Goal: Task Accomplishment & Management: Use online tool/utility

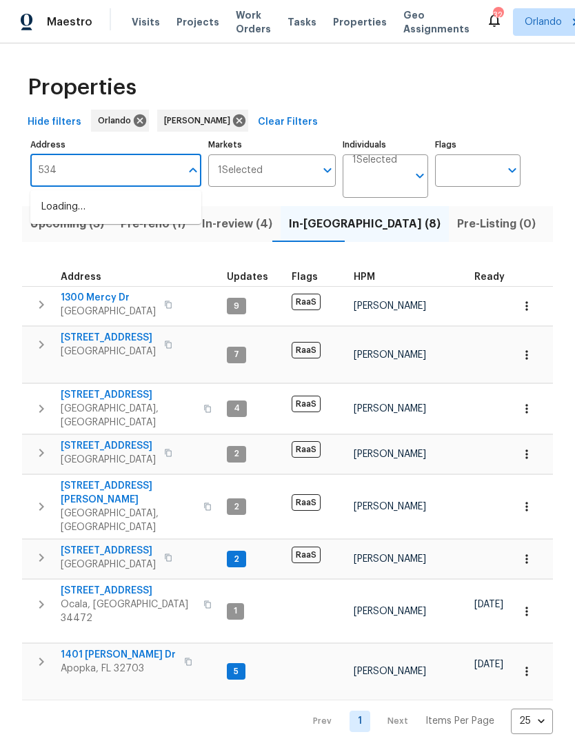
type input "5349"
click at [52, 241] on li "5349 NE 24th St Ocala FL 34470" at bounding box center [115, 229] width 171 height 23
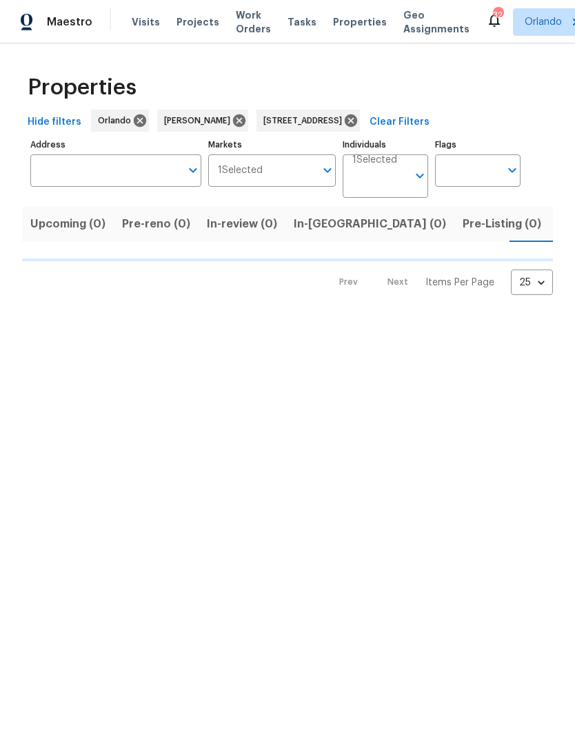
type input "5349 NE 24th St Ocala FL 34470"
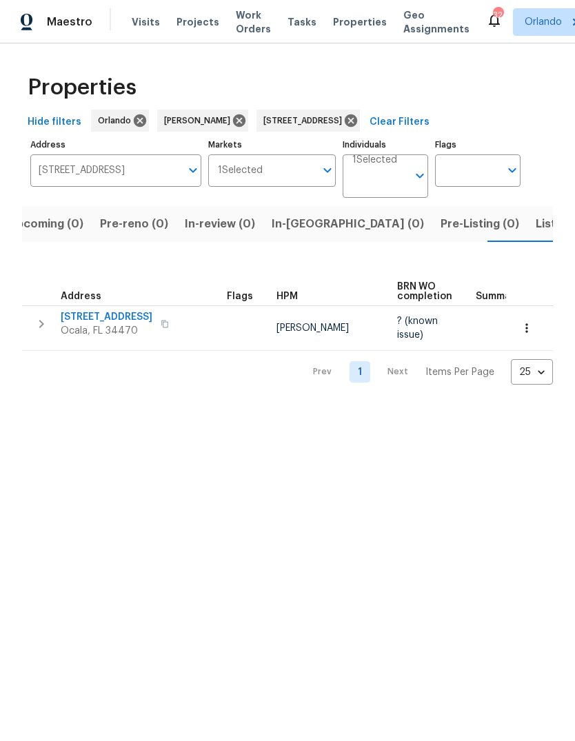
click at [81, 317] on span "[STREET_ADDRESS]" at bounding box center [107, 317] width 92 height 14
click at [530, 331] on icon "button" at bounding box center [527, 328] width 14 height 14
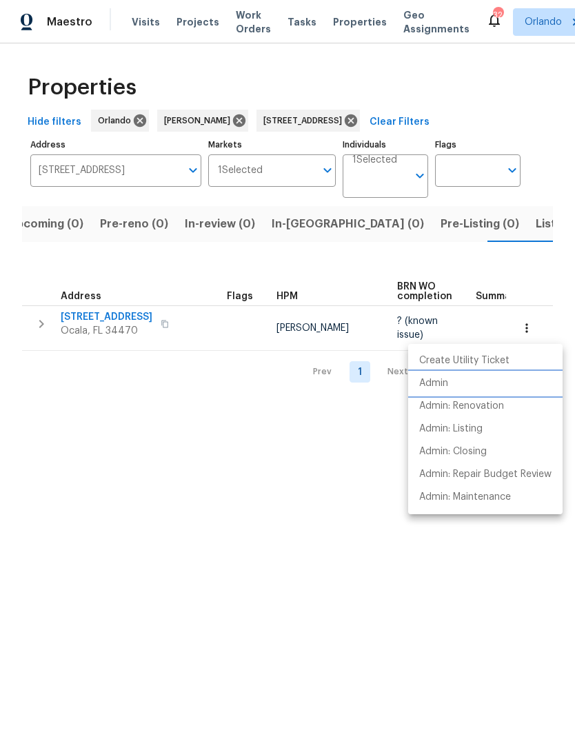
click at [471, 380] on li "Admin" at bounding box center [485, 383] width 154 height 23
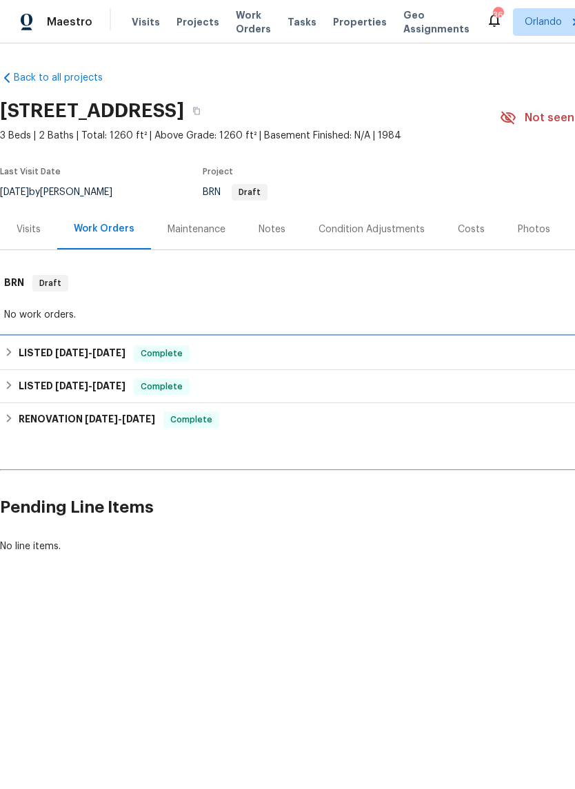
click at [48, 356] on h6 "LISTED [DATE] - [DATE]" at bounding box center [72, 353] width 107 height 17
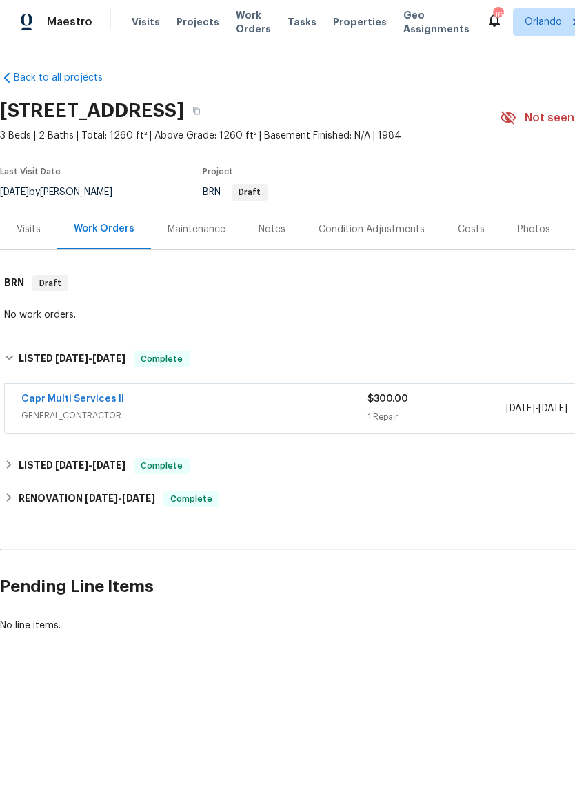
click at [52, 400] on link "Capr Multi Services ll" at bounding box center [72, 399] width 103 height 10
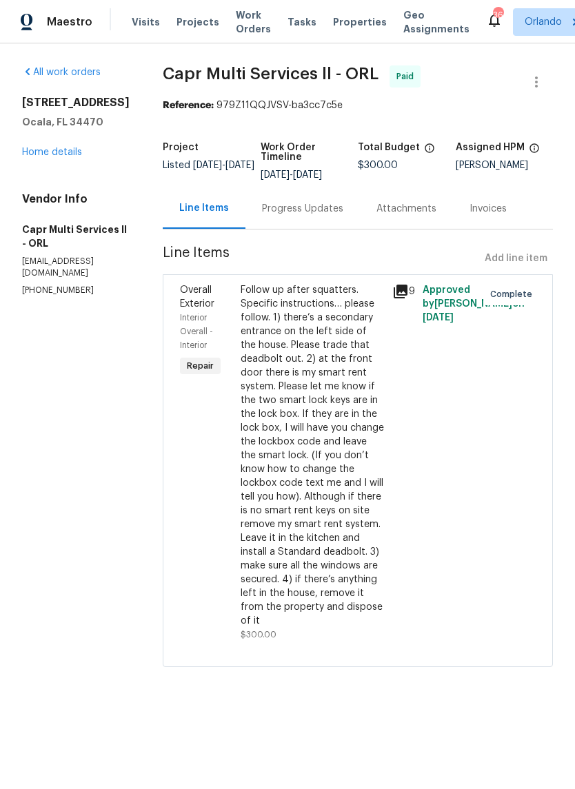
click at [241, 502] on div "Follow up after squatters. Specific instructions… please follow. 1) there’s a s…" at bounding box center [312, 455] width 143 height 345
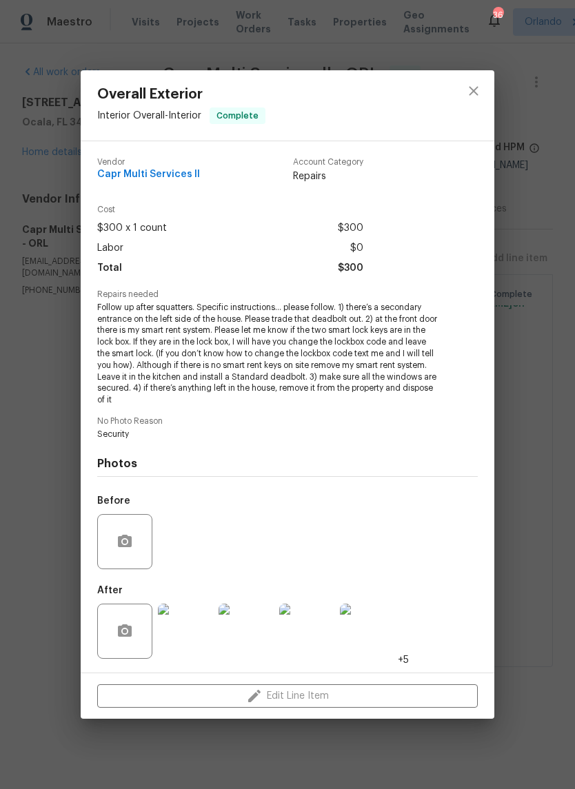
click at [191, 628] on img at bounding box center [185, 631] width 55 height 55
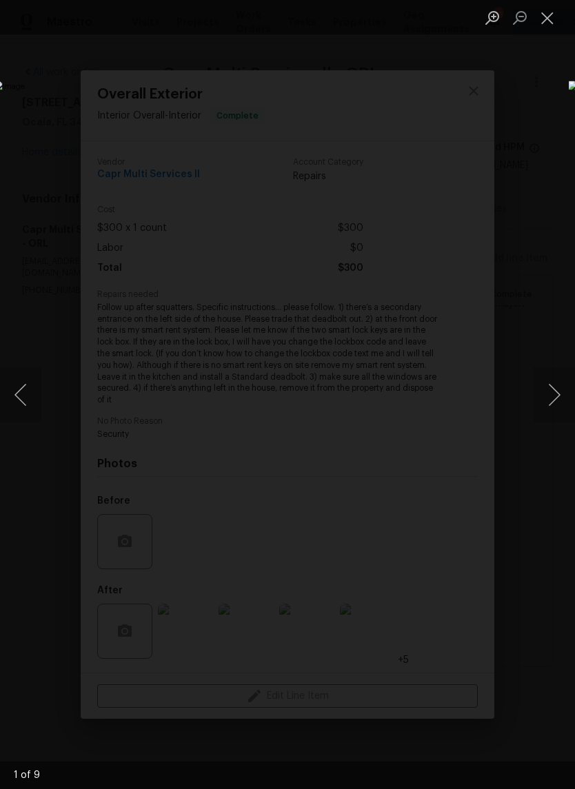
click at [550, 385] on button "Next image" at bounding box center [553, 394] width 41 height 55
click at [556, 390] on button "Next image" at bounding box center [553, 394] width 41 height 55
click at [551, 394] on button "Next image" at bounding box center [553, 394] width 41 height 55
click at [551, 396] on button "Next image" at bounding box center [553, 394] width 41 height 55
click at [549, 395] on button "Next image" at bounding box center [553, 394] width 41 height 55
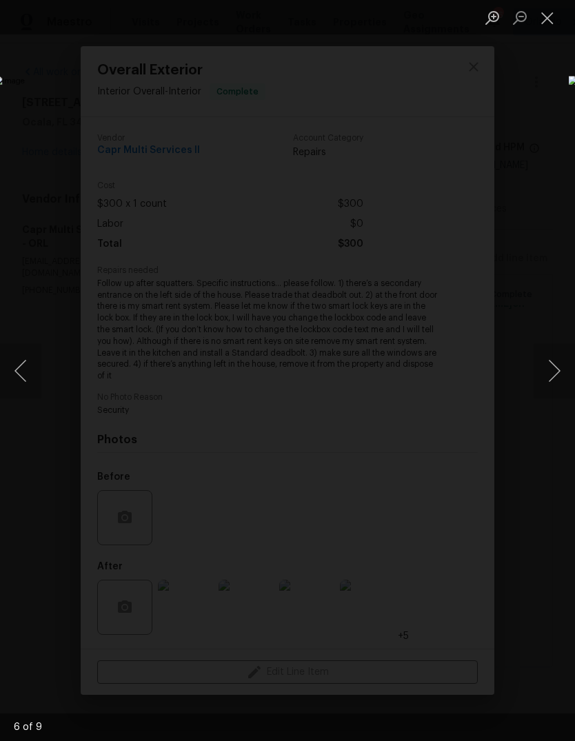
click at [32, 373] on button "Previous image" at bounding box center [20, 370] width 41 height 55
click at [34, 376] on button "Previous image" at bounding box center [20, 370] width 41 height 55
click at [32, 380] on button "Previous image" at bounding box center [20, 370] width 41 height 55
click at [23, 380] on button "Previous image" at bounding box center [20, 370] width 41 height 55
click at [30, 382] on button "Previous image" at bounding box center [20, 370] width 41 height 55
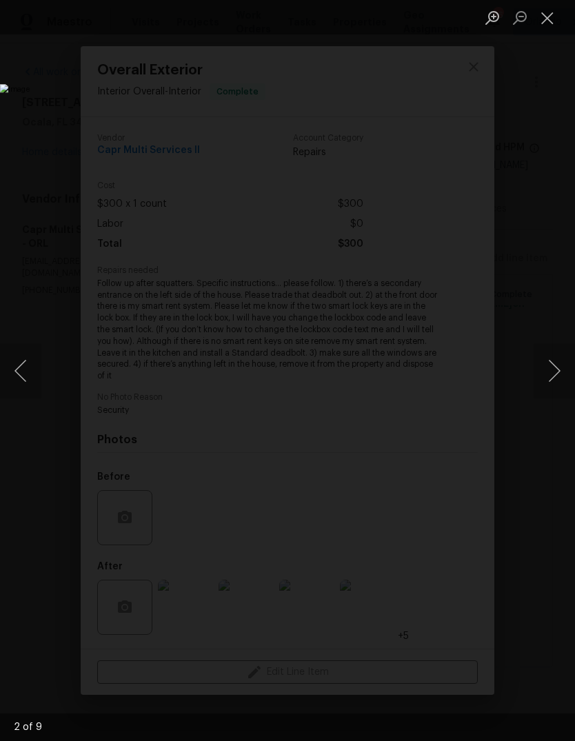
click at [538, 378] on button "Next image" at bounding box center [553, 370] width 41 height 55
click at [542, 374] on button "Next image" at bounding box center [553, 370] width 41 height 55
click at [544, 364] on button "Next image" at bounding box center [553, 370] width 41 height 55
click at [540, 368] on button "Next image" at bounding box center [553, 370] width 41 height 55
click at [545, 382] on button "Next image" at bounding box center [553, 370] width 41 height 55
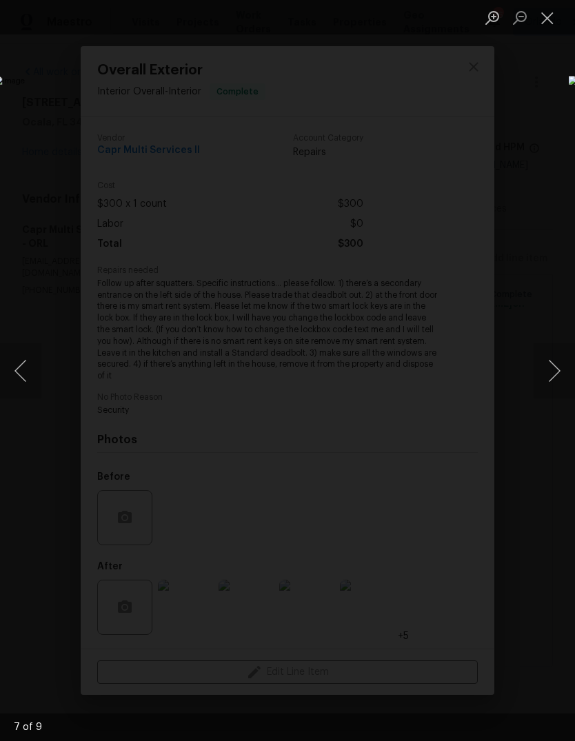
click at [553, 372] on button "Next image" at bounding box center [553, 370] width 41 height 55
click at [542, 380] on button "Next image" at bounding box center [553, 370] width 41 height 55
